Goal: Contribute content: Add original content to the website for others to see

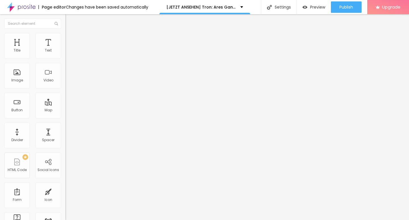
click at [65, 49] on span "Add image" at bounding box center [76, 46] width 23 height 5
click at [65, 117] on input "https://" at bounding box center [99, 114] width 68 height 6
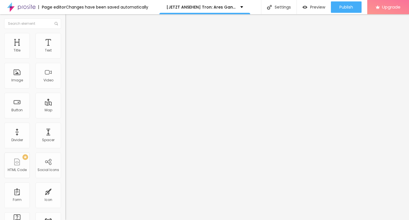
click at [65, 49] on span "Change image" at bounding box center [80, 46] width 30 height 5
click at [65, 117] on input "https://" at bounding box center [99, 114] width 68 height 6
paste input "[DOMAIN_NAME]/de/movie/533533/tron-ares-alboo"
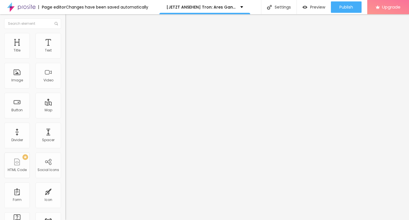
scroll to position [0, 47]
type input "[URL][DOMAIN_NAME]"
click at [65, 53] on input "Click me" at bounding box center [99, 51] width 68 height 6
paste input "KLICKEN SIE HIER ▶️ Tron: Ares 2025 [Kostenlos]"
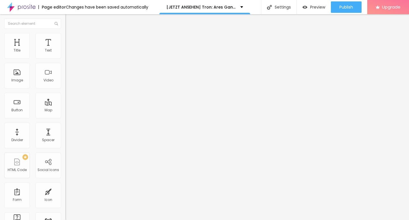
scroll to position [0, 28]
type input "KLICKEN SIE HIER ▶️ Tron: Ares 2025 [Kostenlos]"
click at [65, 117] on input "https://" at bounding box center [99, 114] width 68 height 6
paste input "[DOMAIN_NAME]/de/movie/533533/tron-ares-alboo"
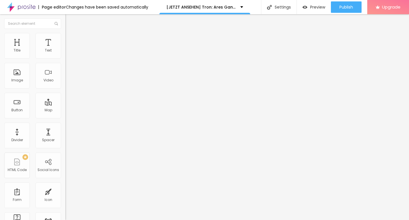
scroll to position [0, 47]
type input "[URL][DOMAIN_NAME]"
click at [65, 68] on img at bounding box center [67, 66] width 4 height 4
click at [70, 21] on img "button" at bounding box center [72, 20] width 5 height 5
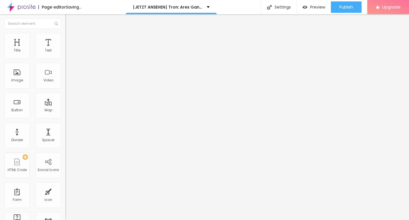
click at [65, 53] on input "Click me" at bounding box center [99, 51] width 68 height 6
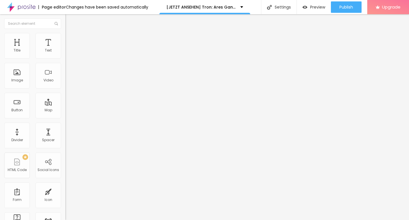
click at [65, 53] on input "Click me" at bounding box center [99, 51] width 68 height 6
paste input "KLICKEN SIE HIER ▶️ Tron: Ares 2025 Deutsch [1080p]"
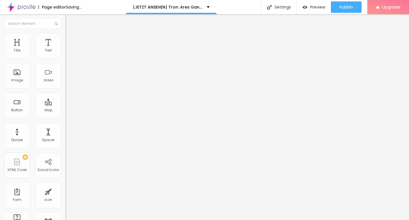
type input "KLICKEN SIE HIER ▶️ Tron: Ares 2025 Deutsch [1080p]"
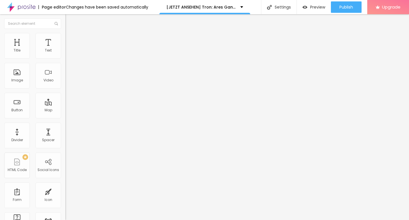
click at [65, 116] on input "https://" at bounding box center [99, 114] width 68 height 6
paste input "[DOMAIN_NAME]/de/movie/533533/tron-ares-alboo"
type input "[URL][DOMAIN_NAME]"
click at [65, 68] on div at bounding box center [97, 66] width 65 height 5
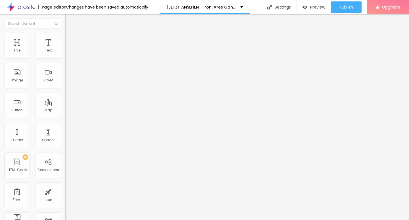
scroll to position [0, 0]
click at [65, 22] on button "Edit Button" at bounding box center [97, 20] width 65 height 13
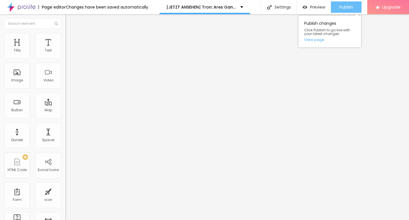
click at [346, 7] on span "Publish" at bounding box center [347, 7] width 14 height 5
click at [341, 1] on div "Publish Publish changes Click Publish to go live with your latest changes. View…" at bounding box center [346, 7] width 31 height 14
click at [341, 5] on span "Publish" at bounding box center [347, 7] width 14 height 5
click at [319, 40] on link "View page" at bounding box center [329, 40] width 51 height 4
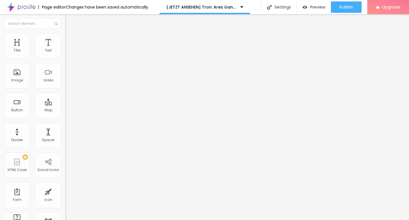
click at [29, 10] on img at bounding box center [21, 7] width 28 height 14
